Goal: Check status: Check status

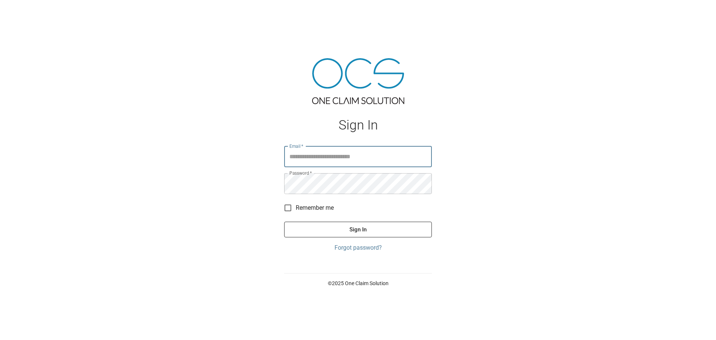
type input "**********"
click at [403, 225] on button "Sign In" at bounding box center [358, 230] width 148 height 16
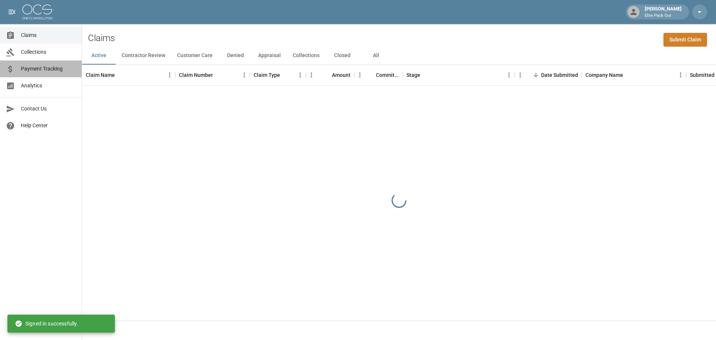
click at [62, 71] on span "Payment Tracking" at bounding box center [48, 69] width 55 height 8
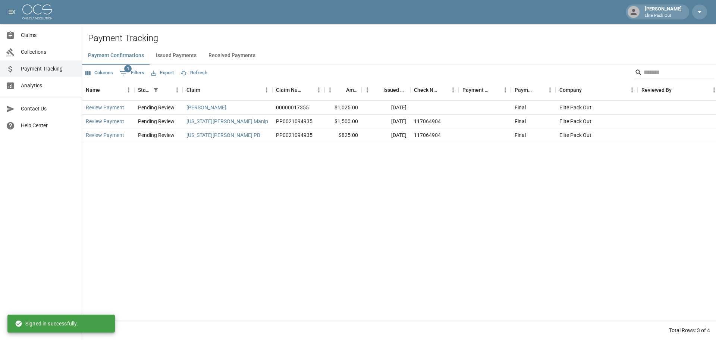
click at [43, 33] on span "Claims" at bounding box center [48, 35] width 55 height 8
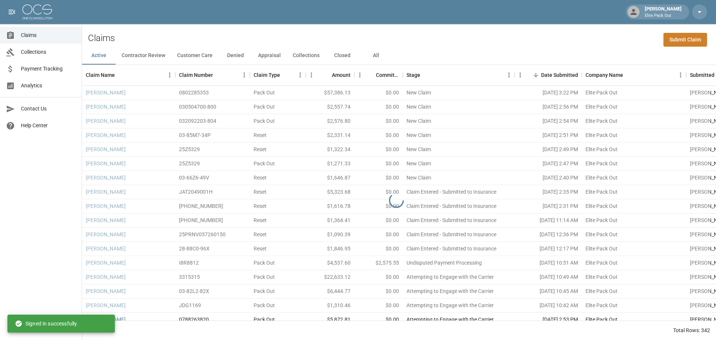
click at [452, 26] on div "Claims Submit Claim" at bounding box center [399, 35] width 634 height 23
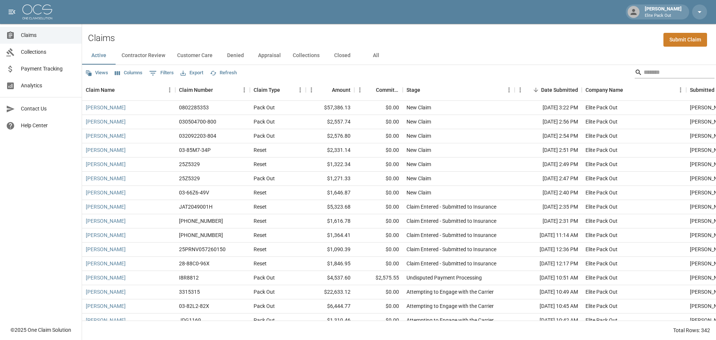
click at [646, 73] on input "Search" at bounding box center [674, 72] width 60 height 12
click at [371, 51] on button "All" at bounding box center [376, 56] width 34 height 18
click at [644, 70] on input "Search" at bounding box center [674, 72] width 60 height 12
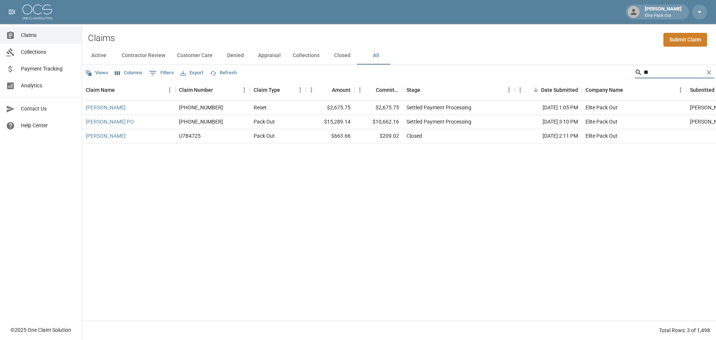
type input "*"
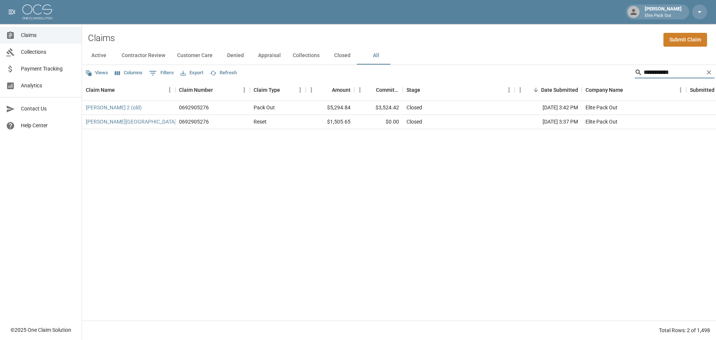
type input "**********"
drag, startPoint x: 334, startPoint y: 109, endPoint x: 376, endPoint y: 102, distance: 41.9
click at [376, 102] on div "[PERSON_NAME] 2 (old) 0692905276 Pack Out $5,294.84 $3,524.42 Closed [DATE] 3:4…" at bounding box center [430, 108] width 697 height 14
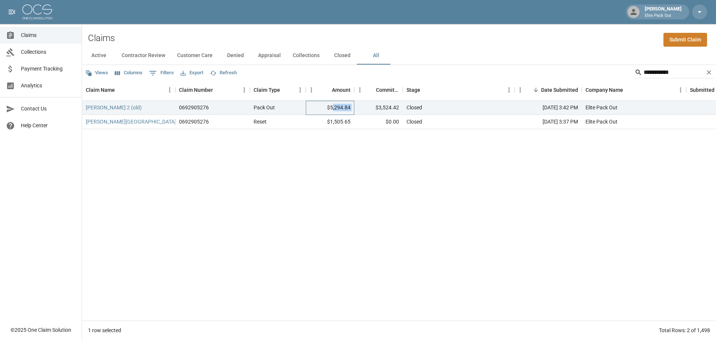
click at [336, 104] on div "$5,294.84" at bounding box center [330, 108] width 48 height 14
click at [323, 108] on div "$5,294.84" at bounding box center [330, 108] width 48 height 14
